Goal: Information Seeking & Learning: Learn about a topic

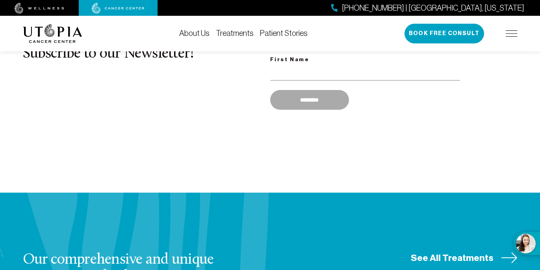
scroll to position [836, 0]
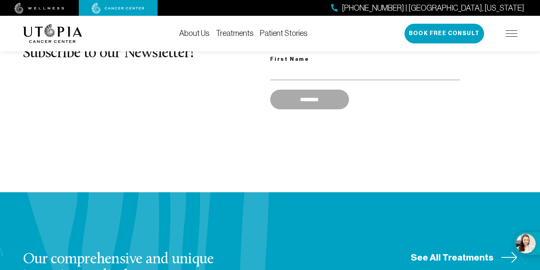
click at [194, 34] on link "About Us" at bounding box center [194, 33] width 30 height 9
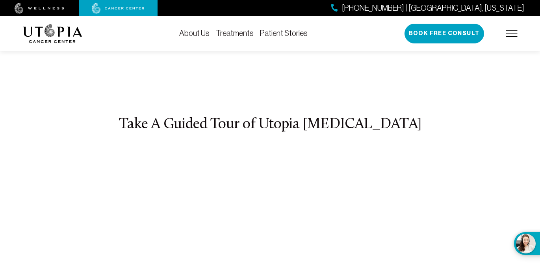
scroll to position [2876, 0]
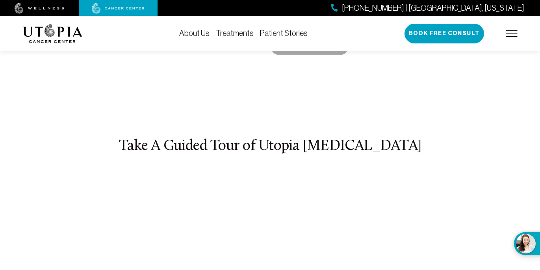
click at [246, 34] on link "Treatments" at bounding box center [235, 33] width 38 height 9
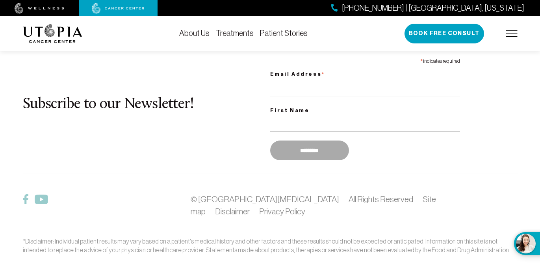
scroll to position [2402, 0]
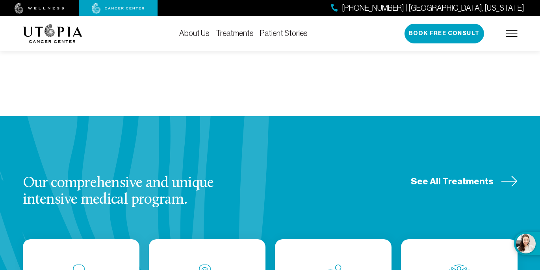
scroll to position [882, 0]
